Goal: Task Accomplishment & Management: Complete application form

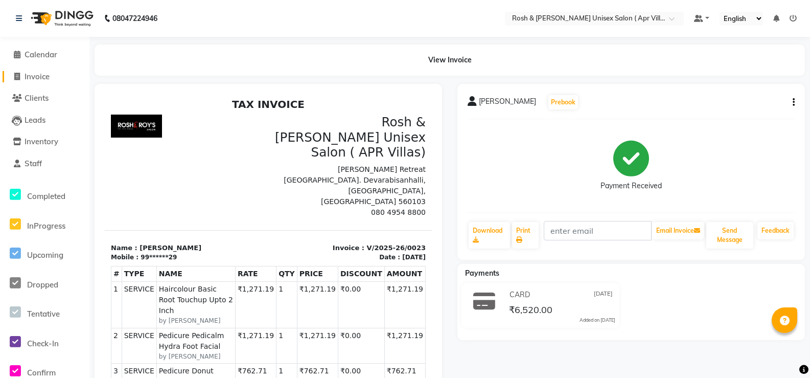
click at [41, 74] on span "Invoice" at bounding box center [37, 77] width 25 height 10
select select "service"
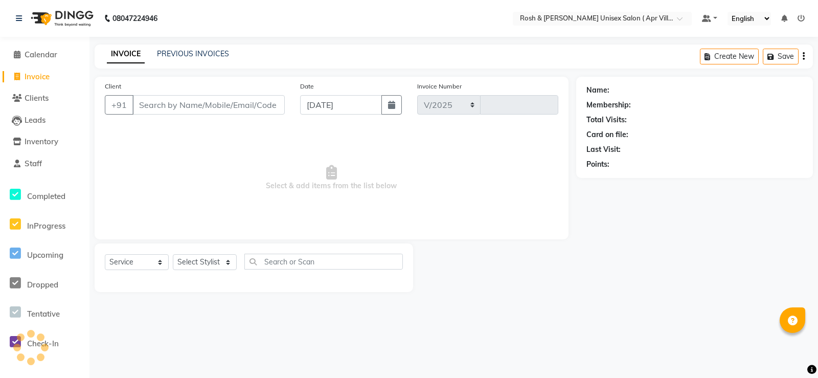
select select "8955"
type input "0024"
click at [147, 115] on input "Client" at bounding box center [208, 104] width 152 height 19
click at [156, 115] on input "Client" at bounding box center [208, 104] width 152 height 19
click at [143, 115] on input "Client" at bounding box center [208, 104] width 152 height 19
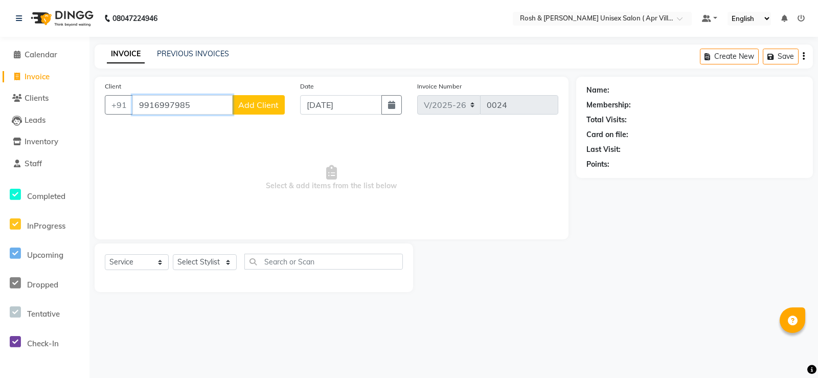
type input "9916997985"
click at [270, 110] on span "Add Client" at bounding box center [258, 105] width 40 height 10
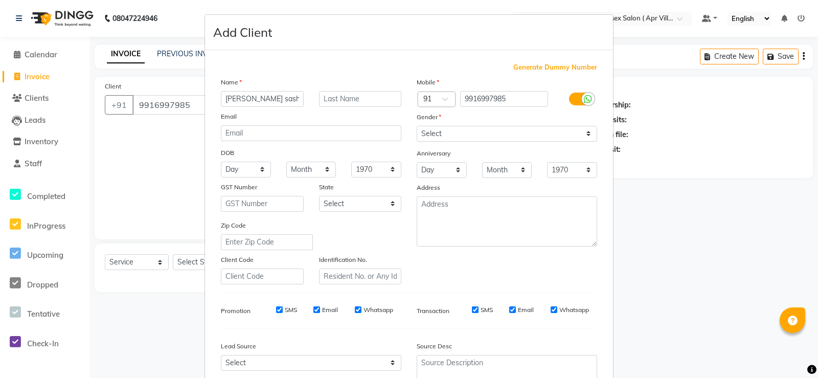
type input "[PERSON_NAME] sashy"
click at [580, 142] on select "Select [DEMOGRAPHIC_DATA] [DEMOGRAPHIC_DATA] Other Prefer Not To Say" at bounding box center [507, 134] width 180 height 16
select select "[DEMOGRAPHIC_DATA]"
click at [417, 142] on select "Select [DEMOGRAPHIC_DATA] [DEMOGRAPHIC_DATA] Other Prefer Not To Say" at bounding box center [507, 134] width 180 height 16
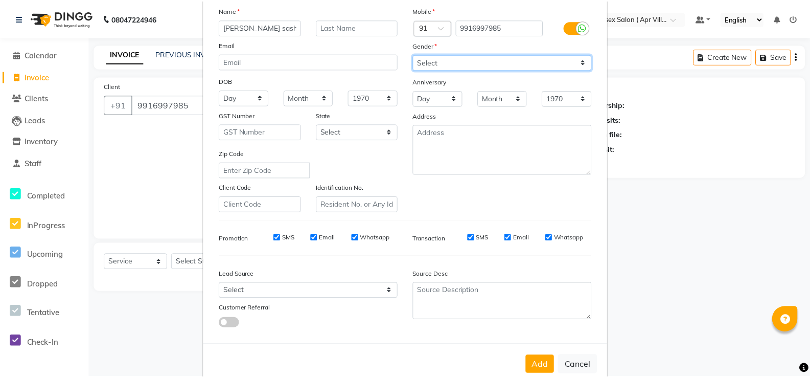
scroll to position [184, 0]
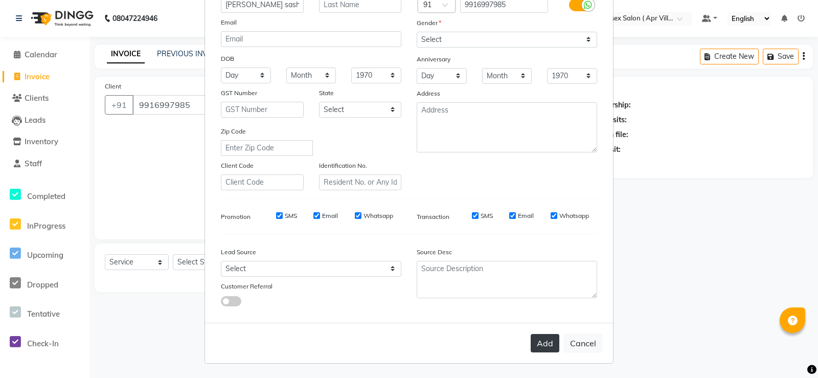
click at [531, 334] on button "Add" at bounding box center [545, 343] width 29 height 18
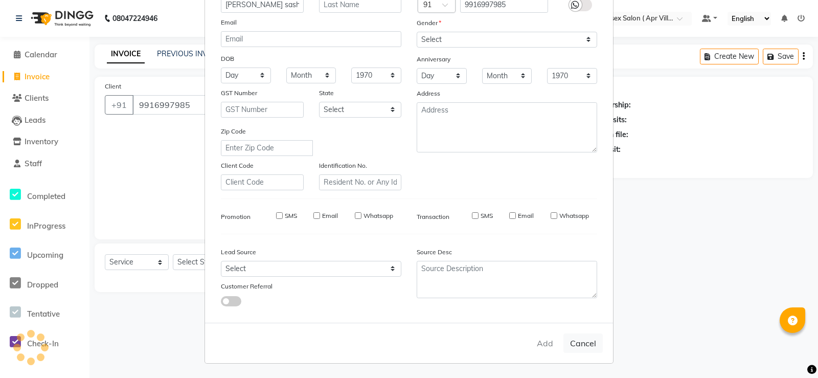
type input "99******85"
select select
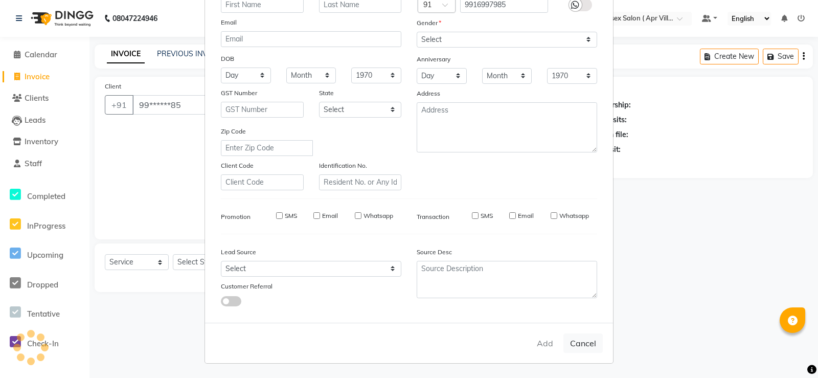
select select
checkbox input "false"
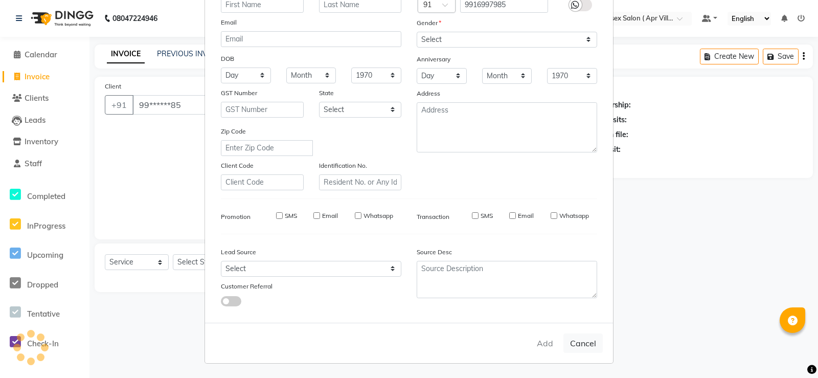
checkbox input "false"
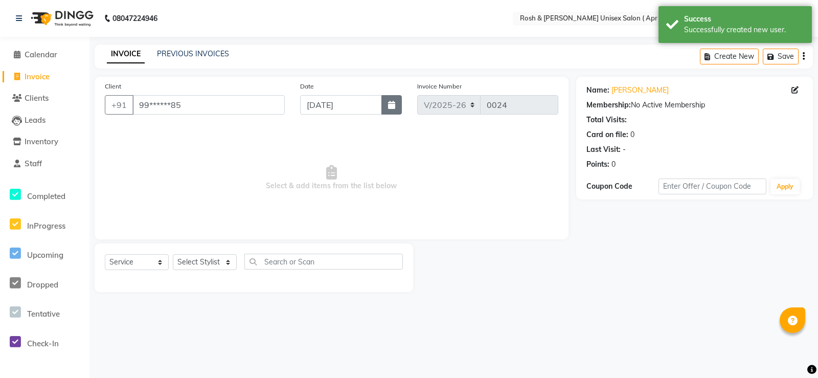
click at [388, 109] on icon "button" at bounding box center [391, 105] width 7 height 8
select select "9"
select select "2025"
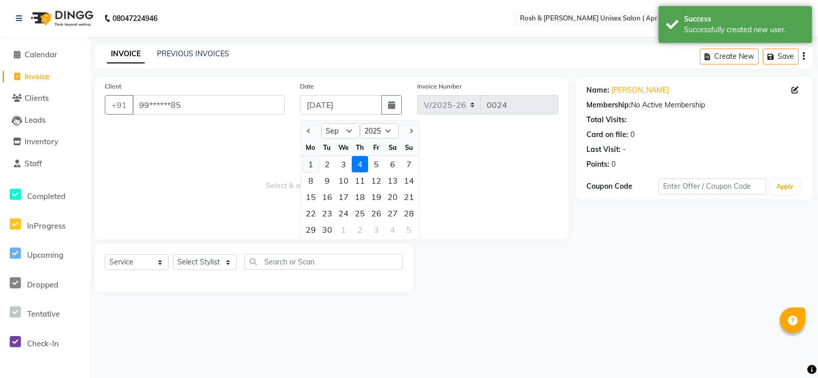
click at [312, 172] on div "1" at bounding box center [311, 164] width 16 height 16
type input "[DATE]"
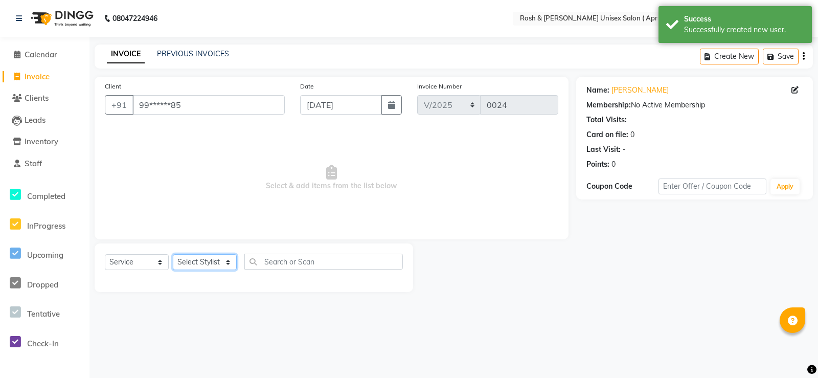
click at [226, 270] on select "Select Stylist Aalam Devi [PERSON_NAME] Front Desk Hangma [PERSON_NAME] [PERSON…" at bounding box center [205, 262] width 64 height 16
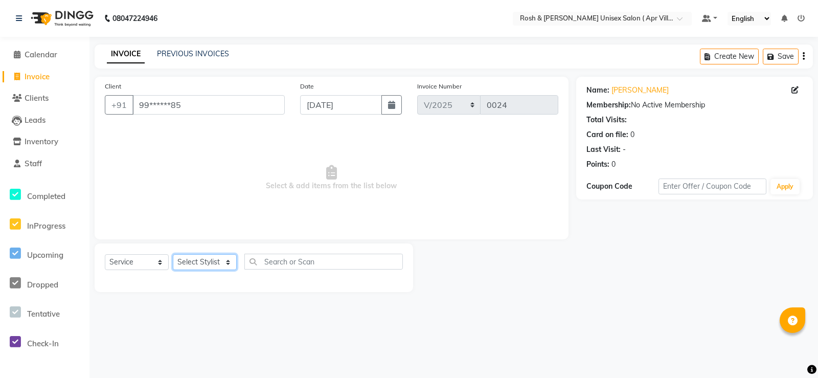
select select "90610"
click at [176, 270] on select "Select Stylist Aalam Devi [PERSON_NAME] Front Desk Hangma [PERSON_NAME] [PERSON…" at bounding box center [205, 262] width 64 height 16
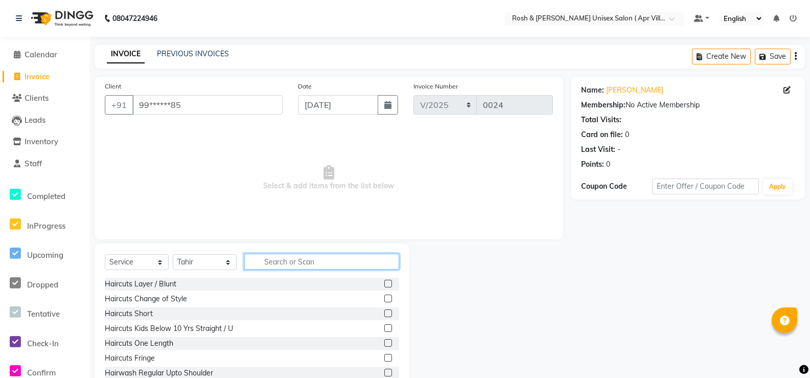
click at [334, 269] on input "text" at bounding box center [321, 262] width 155 height 16
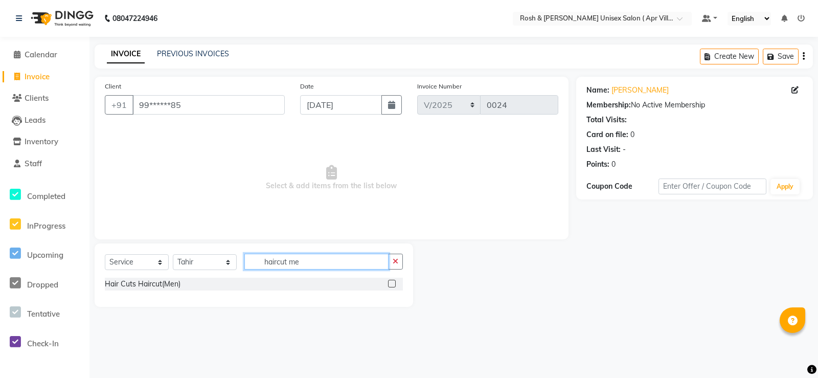
type input "haircut me"
click at [388, 287] on label at bounding box center [392, 284] width 8 height 8
click at [388, 287] on input "checkbox" at bounding box center [391, 284] width 7 height 7
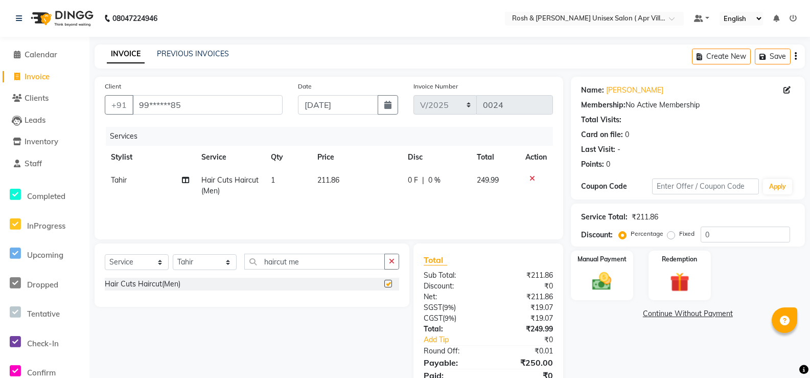
checkbox input "false"
click at [328, 269] on input "haircut me" at bounding box center [314, 262] width 141 height 16
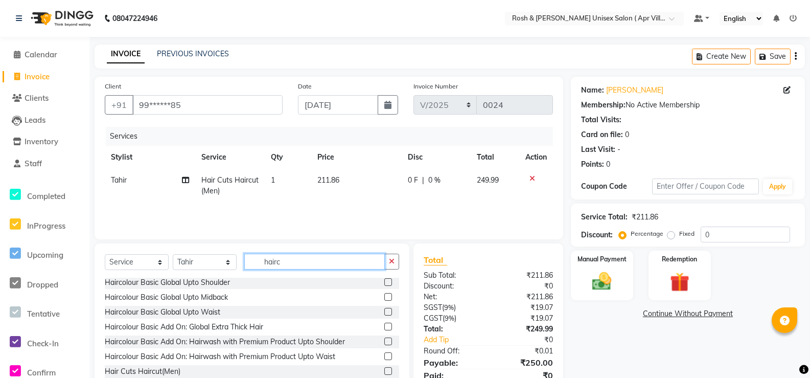
scroll to position [310, 0]
click at [314, 269] on input "hairc" at bounding box center [314, 262] width 141 height 16
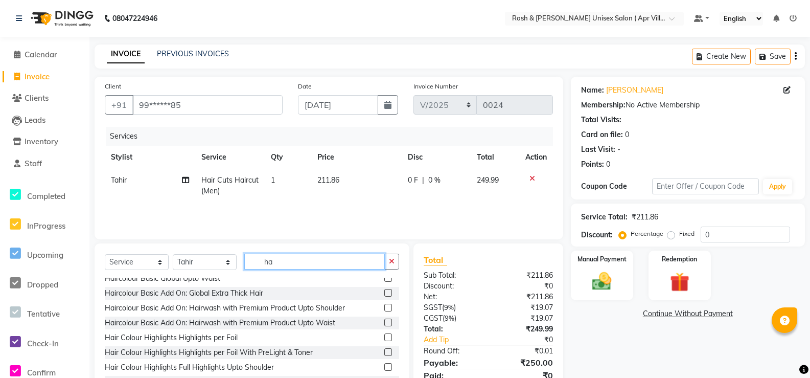
type input "h"
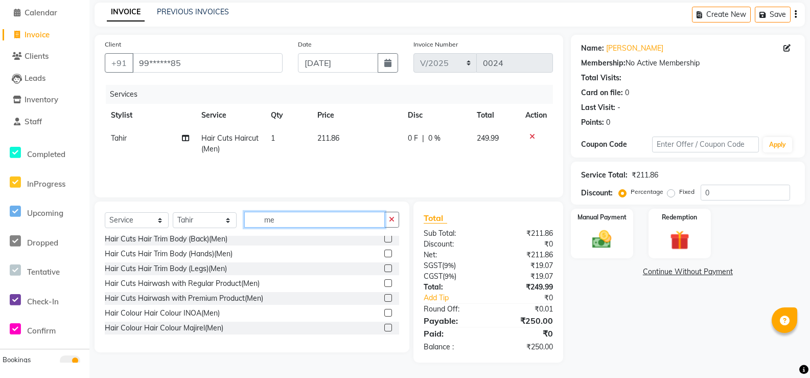
scroll to position [383, 0]
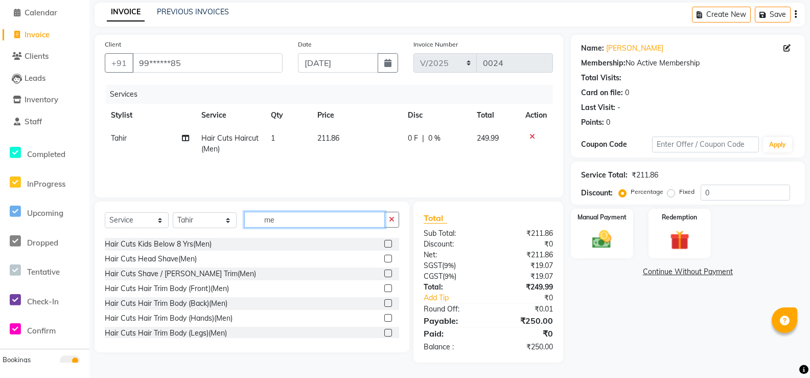
type input "me"
click at [384, 218] on label at bounding box center [388, 214] width 8 height 8
click at [384, 218] on input "checkbox" at bounding box center [387, 214] width 7 height 7
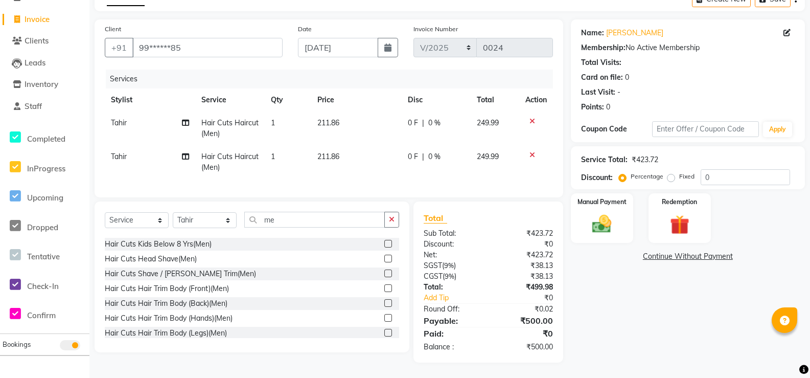
checkbox input "false"
click at [530, 154] on icon at bounding box center [533, 154] width 6 height 7
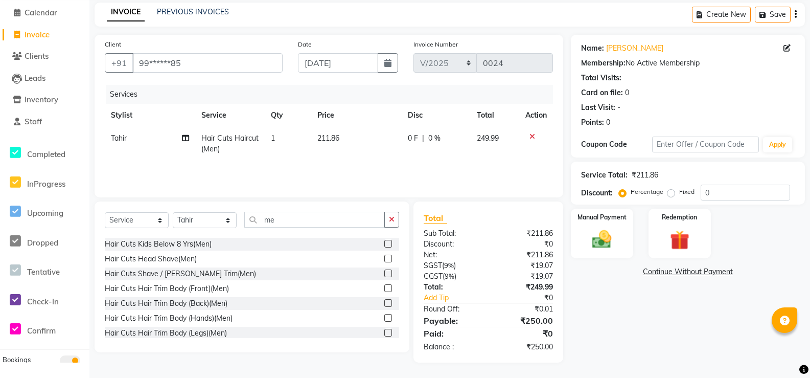
scroll to position [435, 0]
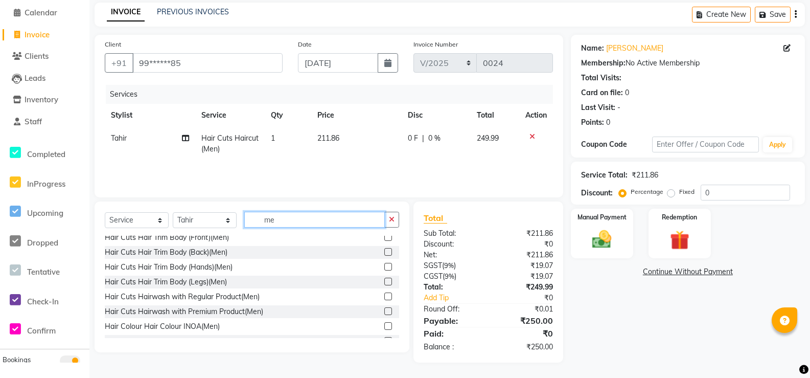
click at [308, 212] on input "me" at bounding box center [314, 220] width 141 height 16
type input "m"
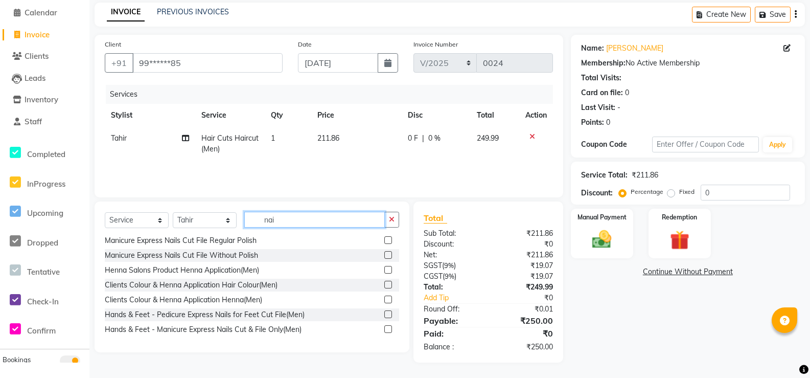
scroll to position [9, 0]
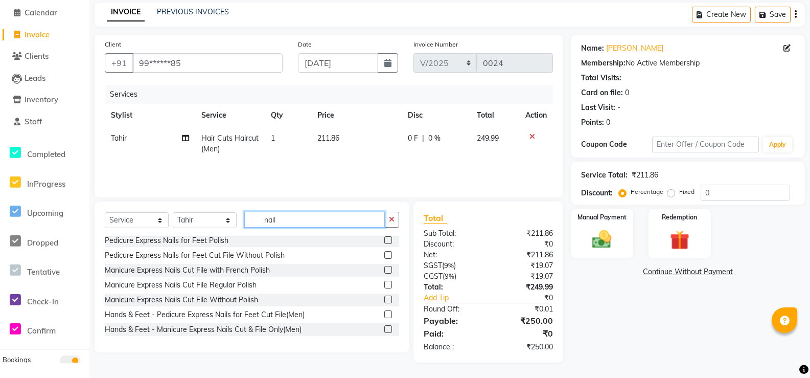
type input "nail"
click at [384, 325] on label at bounding box center [388, 329] width 8 height 8
click at [384, 326] on input "checkbox" at bounding box center [387, 329] width 7 height 7
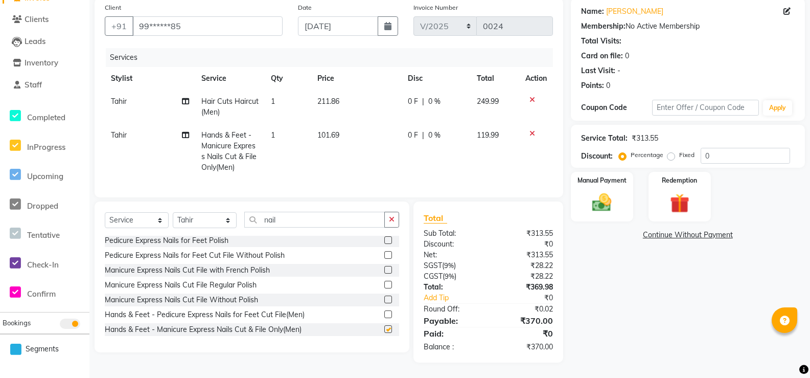
checkbox input "false"
click at [530, 137] on icon at bounding box center [533, 133] width 6 height 7
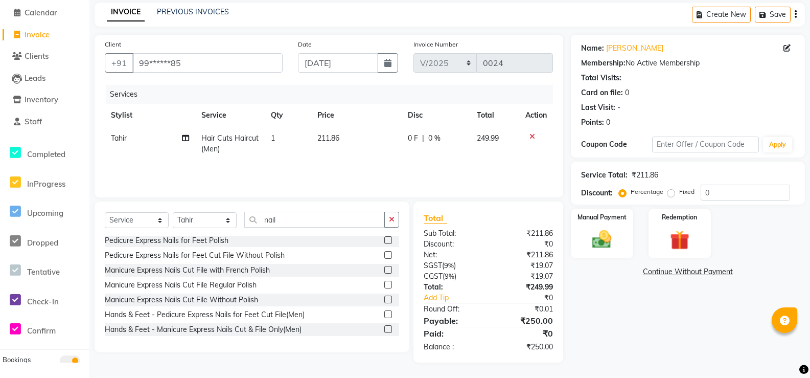
click at [384, 310] on label at bounding box center [388, 314] width 8 height 8
click at [384, 311] on input "checkbox" at bounding box center [387, 314] width 7 height 7
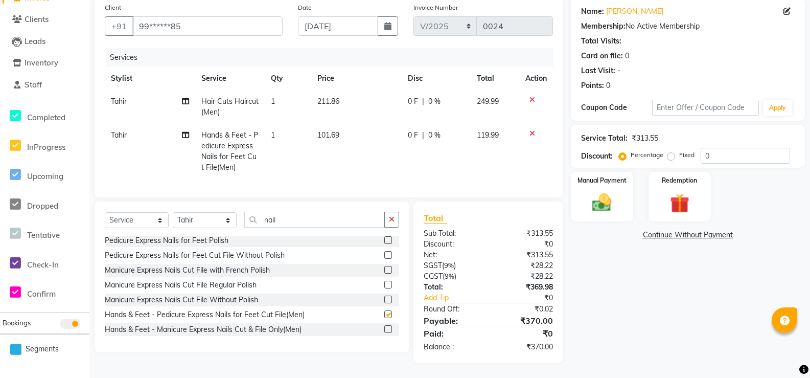
checkbox input "false"
click at [530, 137] on icon at bounding box center [533, 133] width 6 height 7
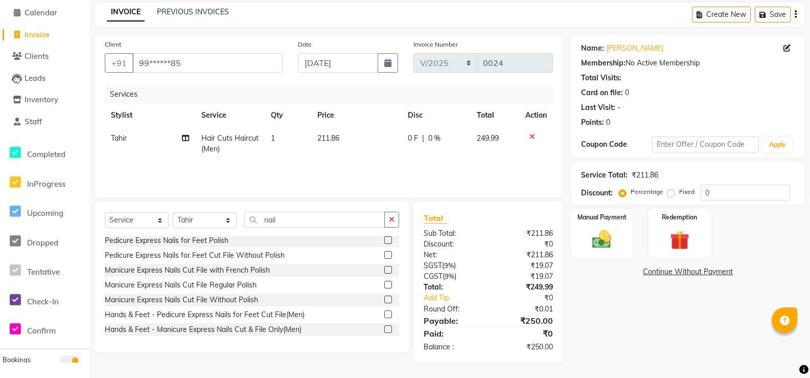
click at [384, 295] on label at bounding box center [388, 299] width 8 height 8
click at [384, 296] on input "checkbox" at bounding box center [387, 299] width 7 height 7
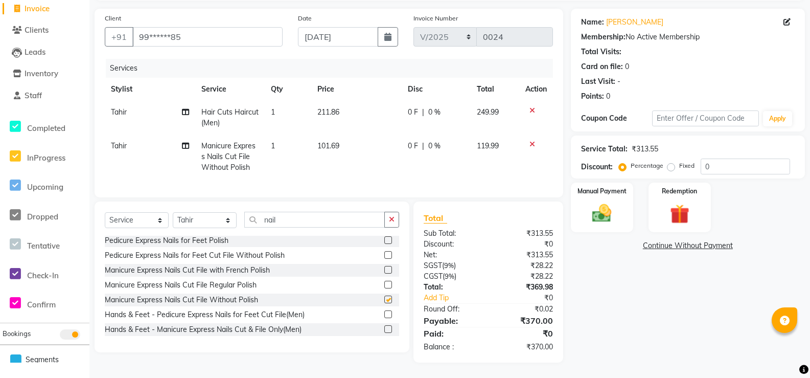
checkbox input "false"
click at [384, 318] on label at bounding box center [388, 314] width 8 height 8
click at [384, 318] on input "checkbox" at bounding box center [387, 314] width 7 height 7
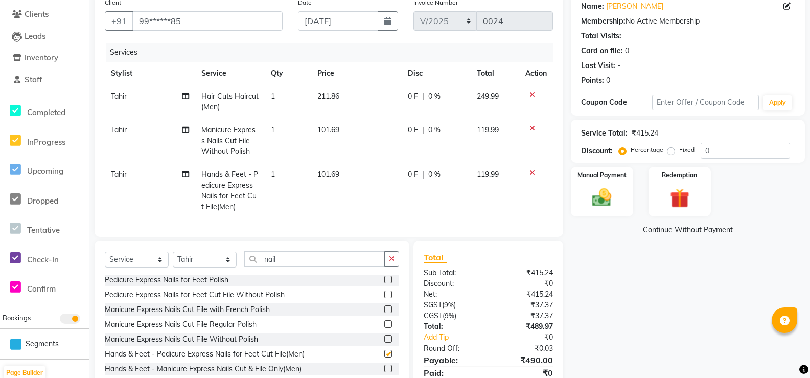
checkbox input "false"
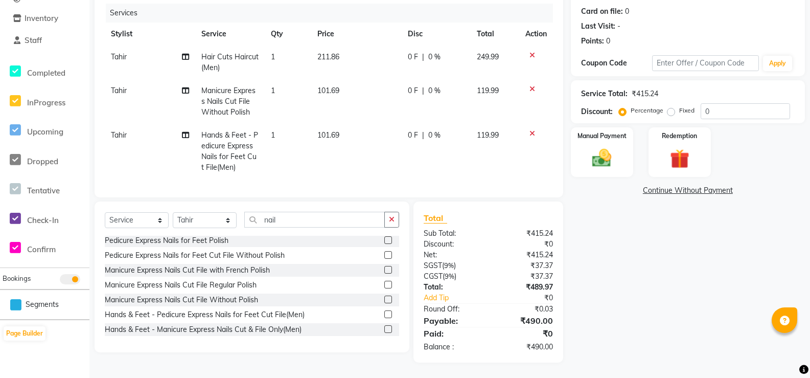
scroll to position [189, 0]
click at [604, 147] on img at bounding box center [602, 158] width 33 height 23
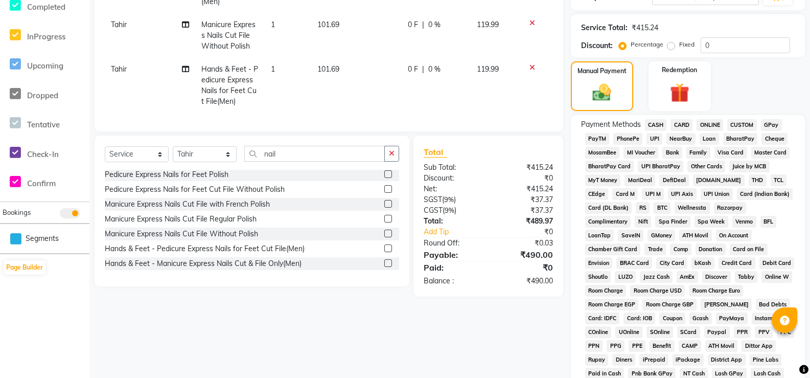
click at [682, 158] on span "Bank" at bounding box center [672, 153] width 20 height 12
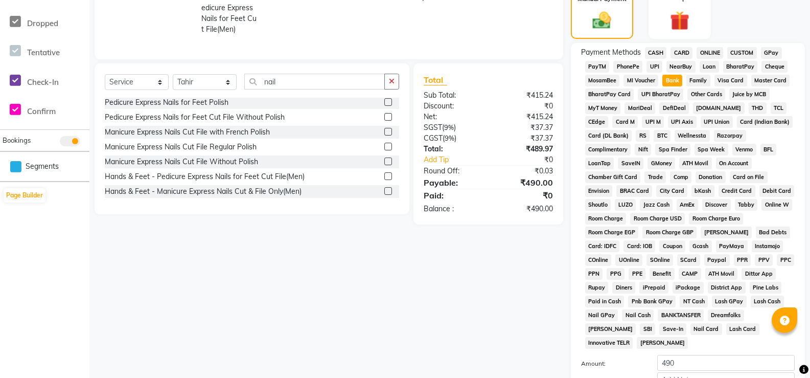
scroll to position [466, 0]
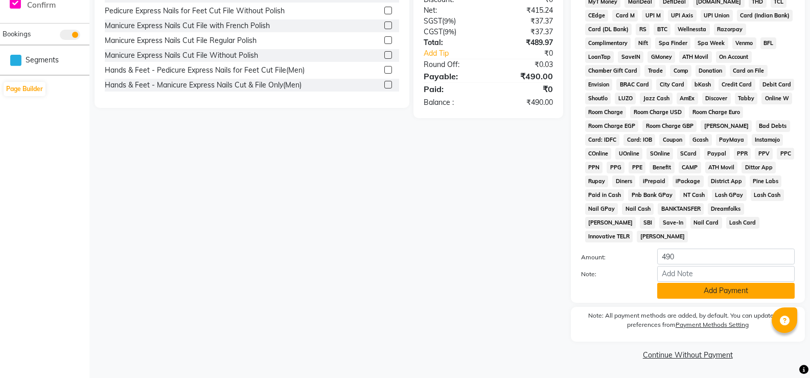
click at [721, 283] on button "Add Payment" at bounding box center [726, 291] width 138 height 16
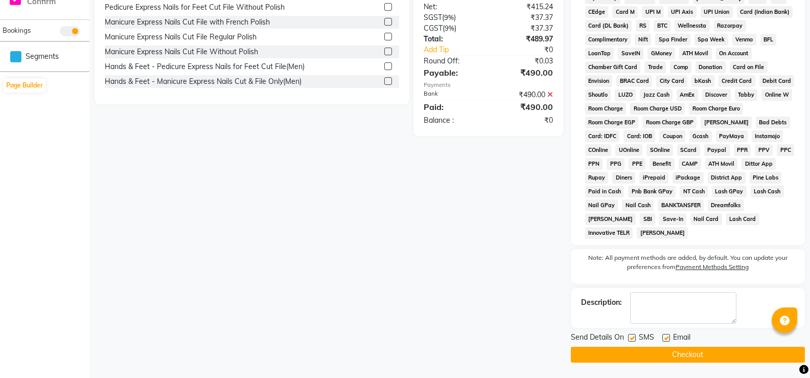
click at [688, 361] on button "Checkout" at bounding box center [688, 355] width 234 height 16
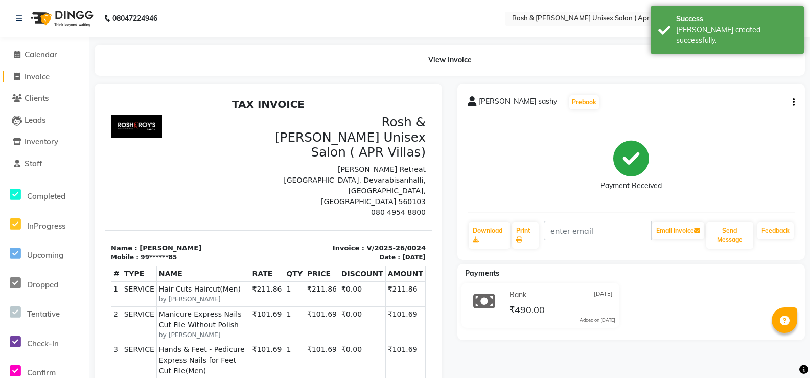
click at [26, 80] on span "Invoice" at bounding box center [37, 77] width 25 height 10
select select "8955"
select select "service"
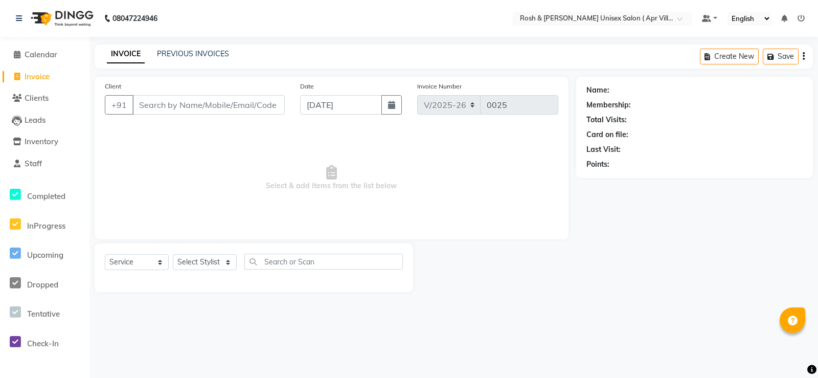
click at [161, 115] on input "Client" at bounding box center [208, 104] width 152 height 19
type input "9980014568"
click at [242, 110] on span "Add Client" at bounding box center [258, 105] width 40 height 10
